Goal: Find specific page/section: Find specific page/section

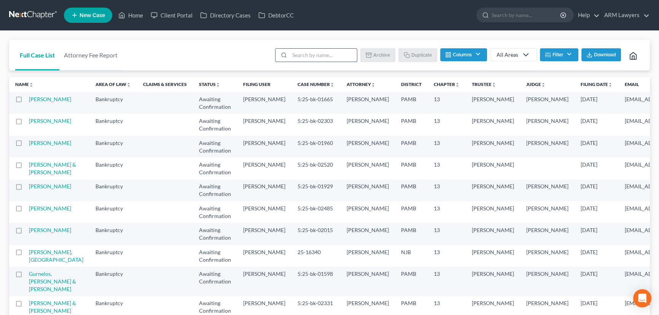
click at [348, 55] on input "search" at bounding box center [322, 55] width 67 height 13
type input "[PERSON_NAME]"
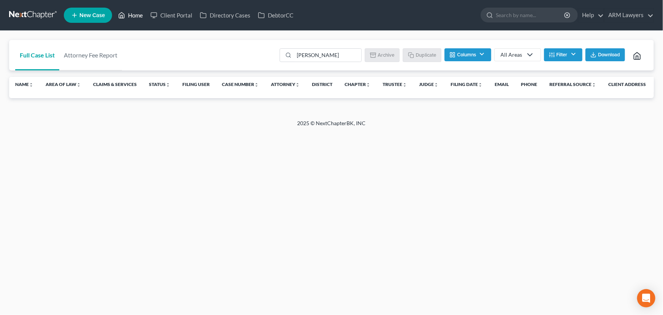
drag, startPoint x: 135, startPoint y: 9, endPoint x: 148, endPoint y: 24, distance: 19.1
click at [135, 9] on link "Home" at bounding box center [130, 15] width 32 height 14
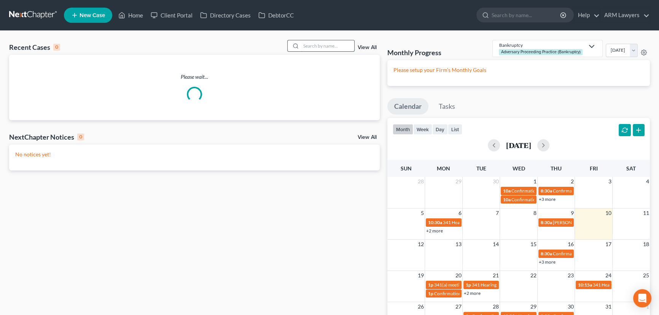
click at [326, 41] on input "search" at bounding box center [327, 45] width 53 height 11
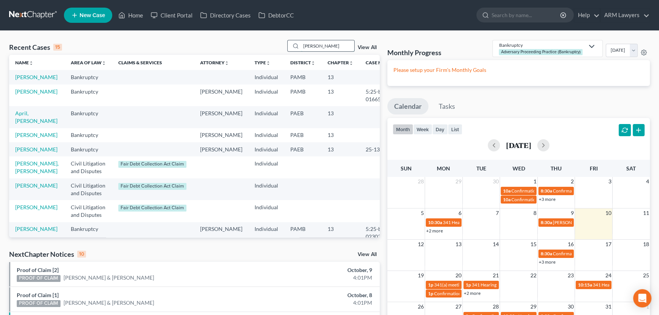
type input "[PERSON_NAME]"
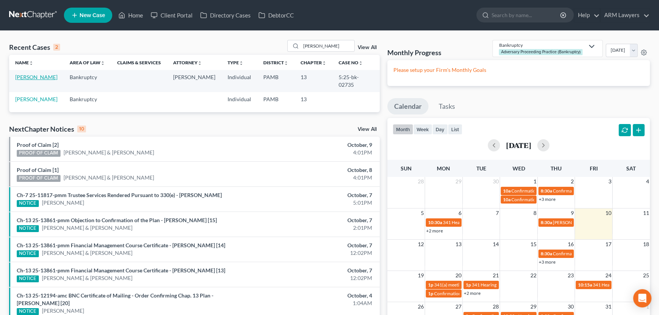
click at [36, 79] on link "[PERSON_NAME]" at bounding box center [36, 77] width 42 height 6
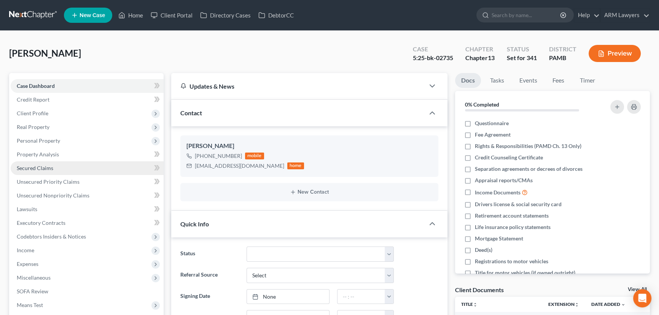
click at [38, 168] on span "Secured Claims" at bounding box center [35, 168] width 36 height 6
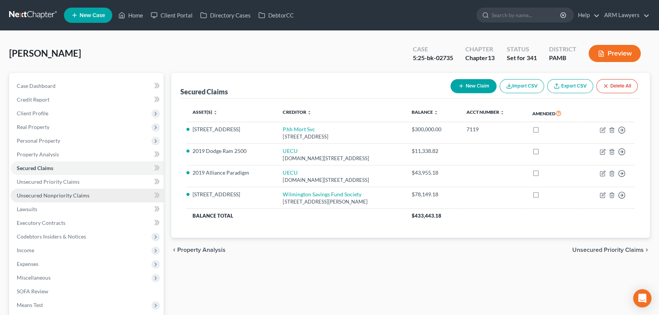
click at [62, 190] on link "Unsecured Nonpriority Claims" at bounding box center [87, 196] width 153 height 14
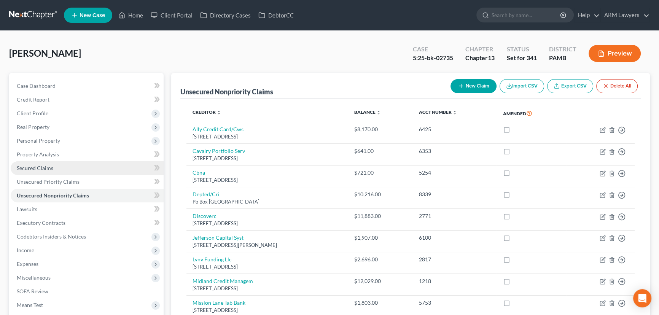
click at [41, 165] on span "Secured Claims" at bounding box center [35, 168] width 36 height 6
